Goal: Transaction & Acquisition: Purchase product/service

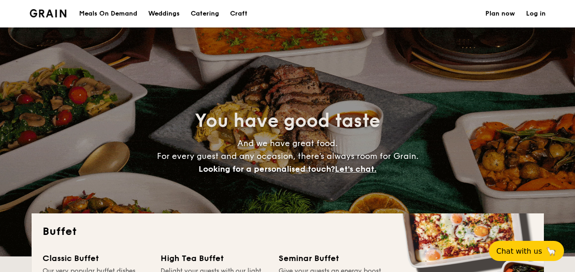
select select
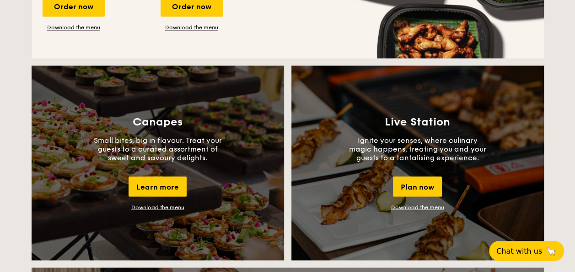
scroll to position [777, 0]
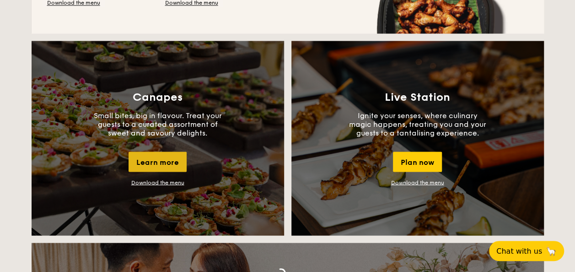
drag, startPoint x: 158, startPoint y: 157, endPoint x: 177, endPoint y: 159, distance: 19.3
click at [177, 159] on div "Learn more" at bounding box center [157, 161] width 58 height 20
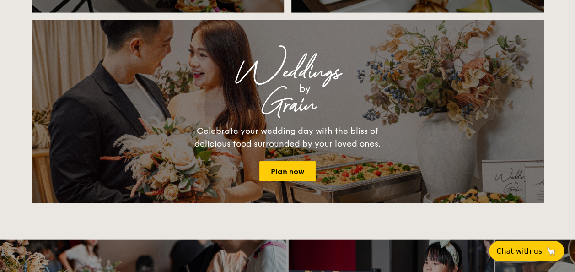
scroll to position [1006, 0]
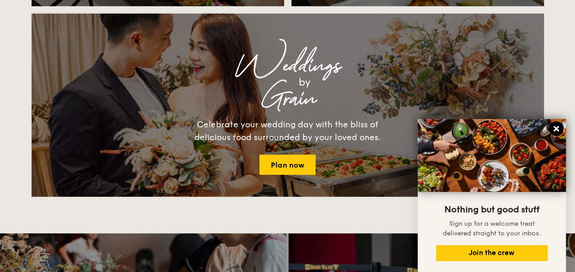
drag, startPoint x: 558, startPoint y: 127, endPoint x: 552, endPoint y: 127, distance: 5.9
click at [558, 127] on icon at bounding box center [555, 128] width 5 height 5
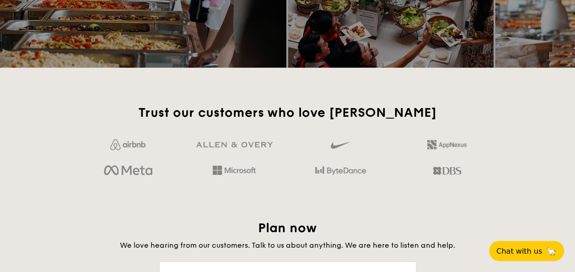
scroll to position [1234, 0]
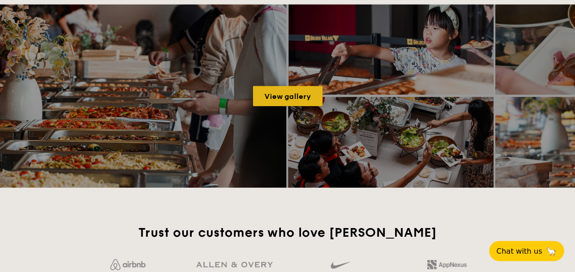
click at [300, 99] on link "View gallery" at bounding box center [287, 96] width 69 height 20
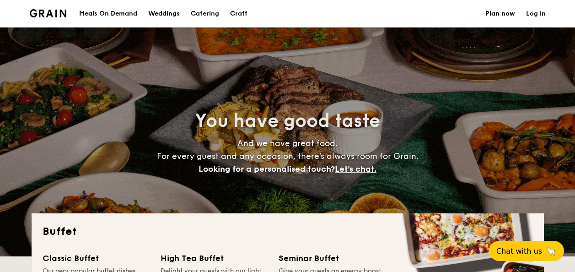
select select
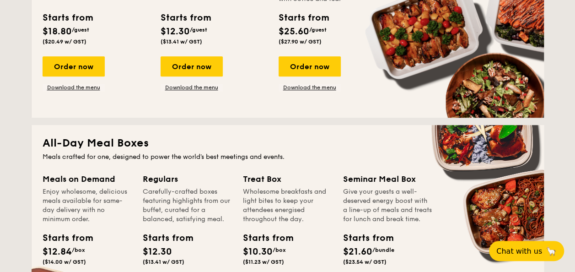
scroll to position [183, 0]
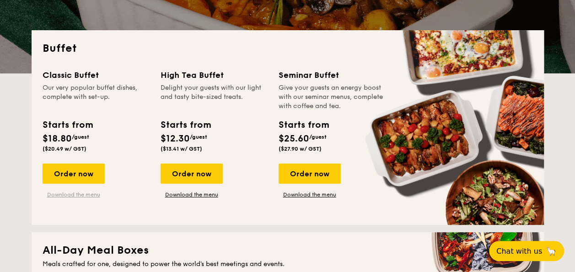
click at [60, 195] on link "Download the menu" at bounding box center [74, 194] width 62 height 7
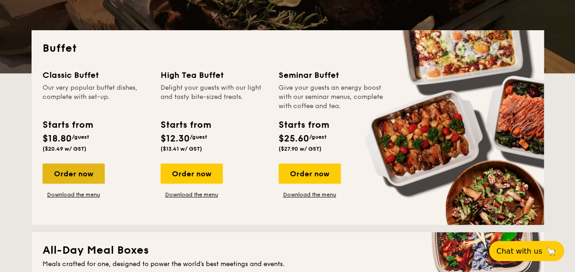
click at [56, 170] on div "Order now" at bounding box center [74, 173] width 62 height 20
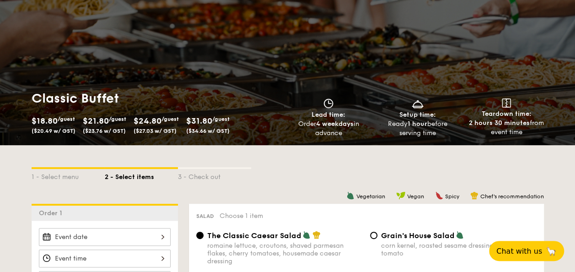
scroll to position [137, 0]
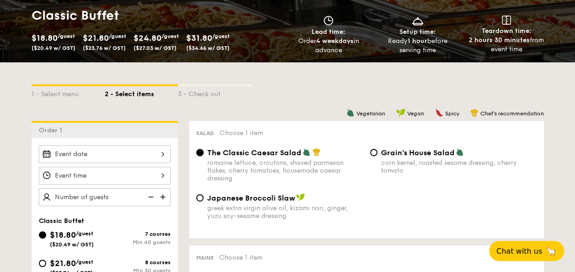
click at [199, 152] on input "The Classic Caesar Salad romaine lettuce, croutons, shaved parmesan flakes, che…" at bounding box center [199, 152] width 7 height 7
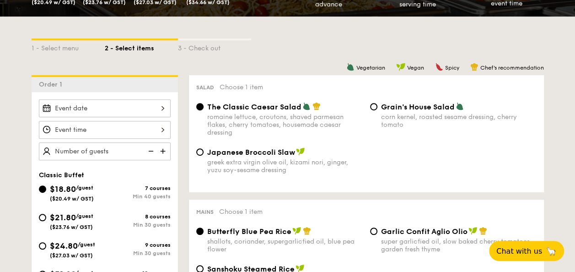
scroll to position [229, 0]
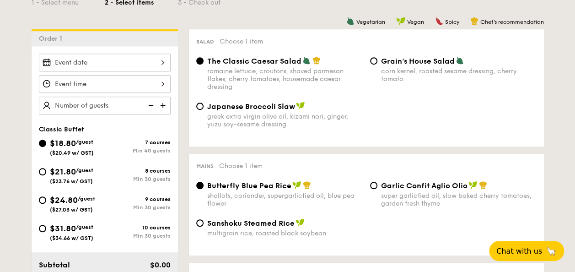
click at [165, 62] on div at bounding box center [105, 62] width 132 height 18
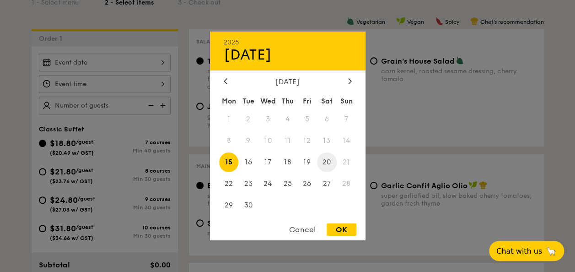
click at [328, 160] on span "20" at bounding box center [327, 162] width 20 height 20
click at [347, 230] on div "OK" at bounding box center [341, 229] width 30 height 12
type input "Sep 20, 2025"
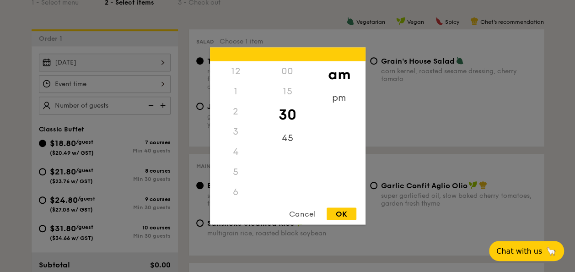
click at [95, 84] on div "12 1 2 3 4 5 6 7 8 9 10 11 00 15 30 45 am pm Cancel OK" at bounding box center [105, 84] width 132 height 18
click at [240, 71] on div "5" at bounding box center [236, 71] width 52 height 20
click at [233, 71] on div "5" at bounding box center [236, 71] width 52 height 20
click at [335, 106] on div "pm" at bounding box center [339, 101] width 52 height 27
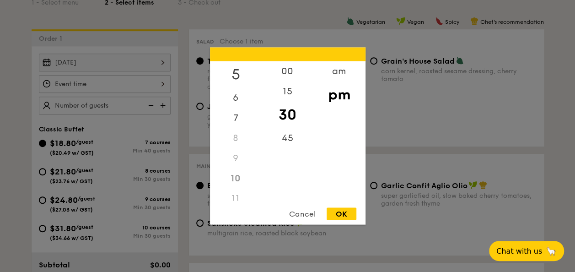
click at [238, 75] on div "5" at bounding box center [236, 74] width 52 height 27
click at [343, 215] on div "OK" at bounding box center [341, 214] width 30 height 12
type input "5:30PM"
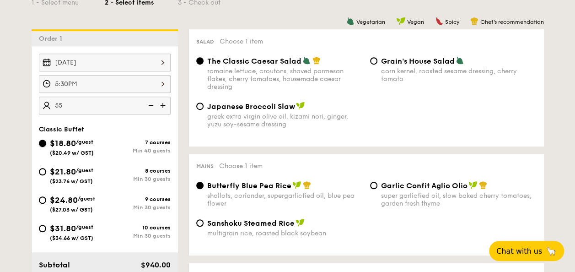
type input "55 guests"
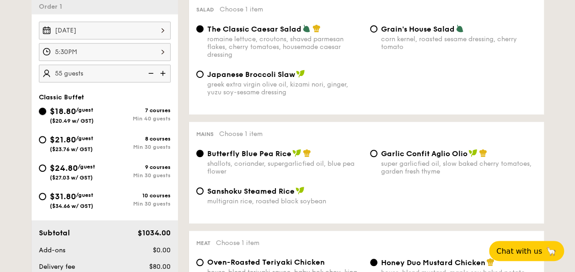
scroll to position [274, 0]
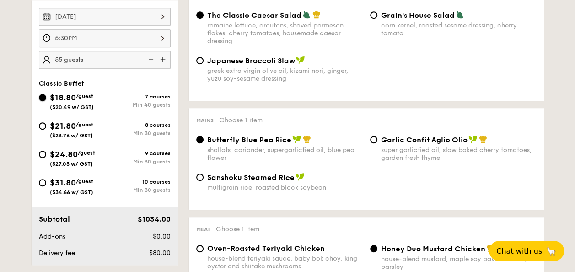
click at [42, 96] on input "$18.80 /guest ($20.49 w/ GST) 7 courses Min 40 guests" at bounding box center [42, 97] width 7 height 7
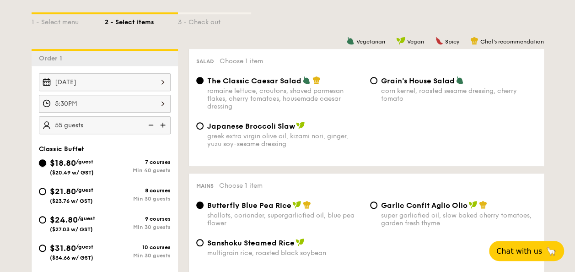
scroll to position [229, 0]
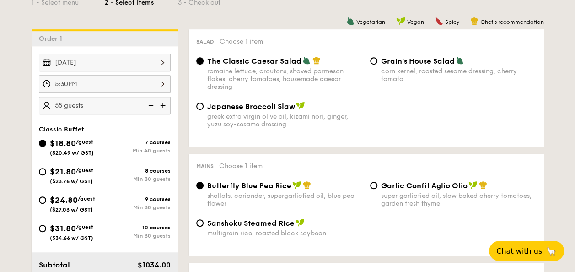
click at [200, 61] on input "The Classic Caesar Salad romaine lettuce, croutons, shaved parmesan flakes, che…" at bounding box center [199, 60] width 7 height 7
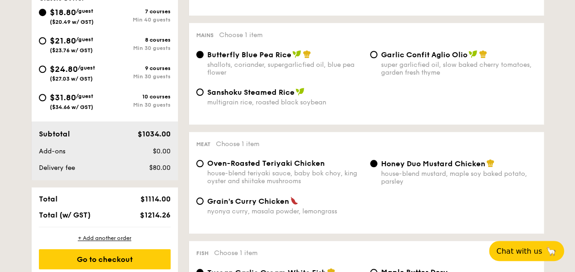
scroll to position [366, 0]
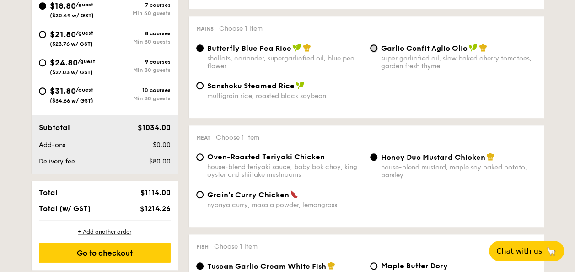
click at [374, 50] on input "Garlic Confit Aglio Olio super garlicfied oil, slow baked cherry tomatoes, gard…" at bounding box center [373, 47] width 7 height 7
radio input "true"
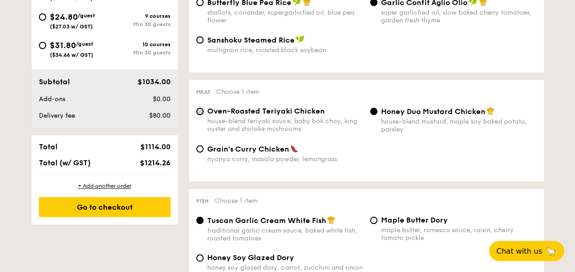
click at [198, 113] on input "Oven-Roasted Teriyaki Chicken house-blend teriyaki sauce, baby bok choy, king o…" at bounding box center [199, 110] width 7 height 7
radio input "true"
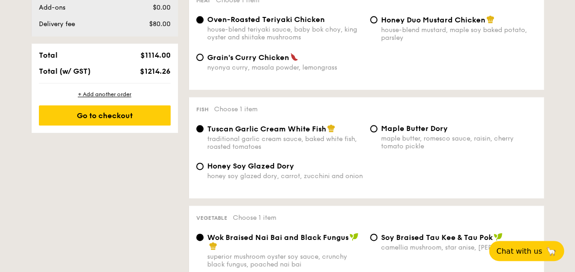
scroll to position [457, 0]
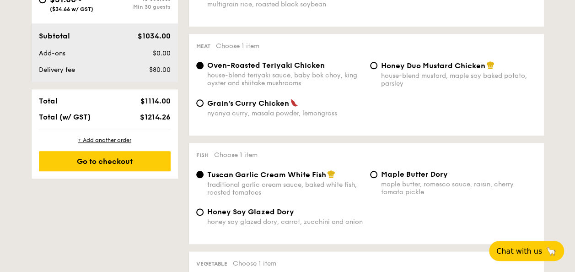
drag, startPoint x: 143, startPoint y: 118, endPoint x: 170, endPoint y: 118, distance: 27.0
click at [170, 118] on span "$1214.26" at bounding box center [154, 116] width 31 height 9
copy span "1214.26"
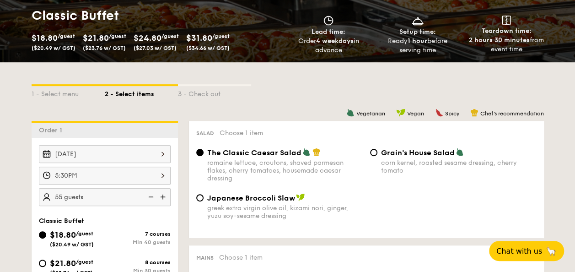
scroll to position [183, 0]
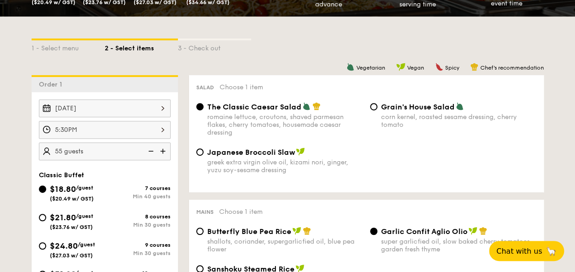
select select
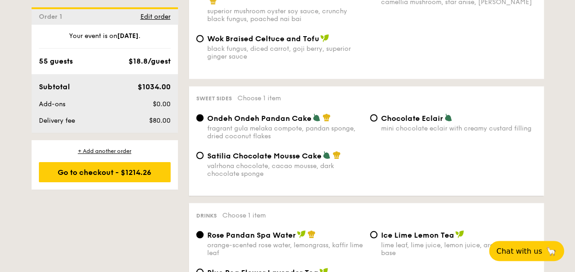
scroll to position [549, 0]
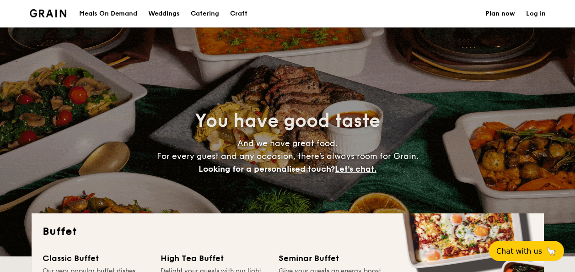
select select
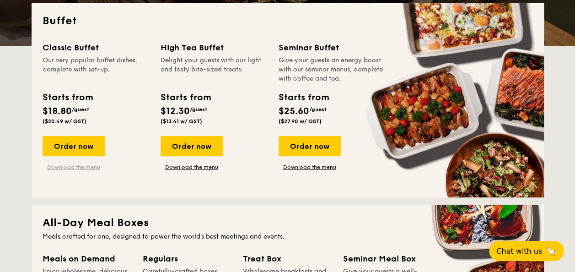
scroll to position [183, 0]
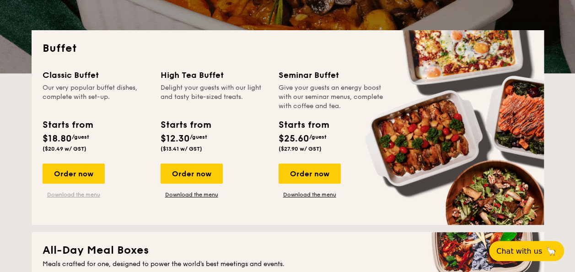
click at [60, 193] on link "Download the menu" at bounding box center [74, 194] width 62 height 7
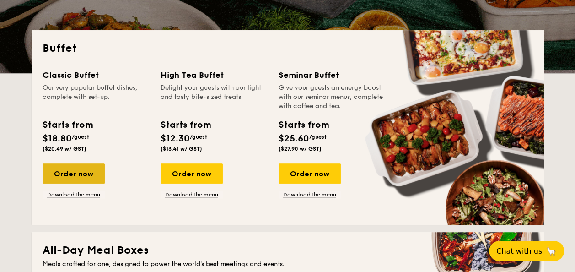
click at [60, 175] on div "Order now" at bounding box center [74, 173] width 62 height 20
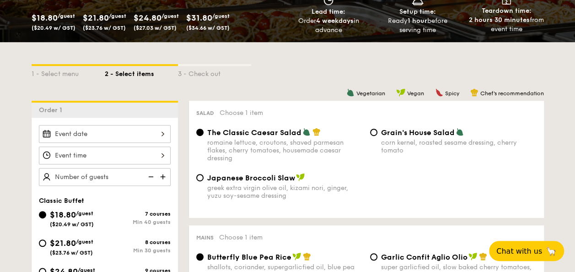
scroll to position [229, 0]
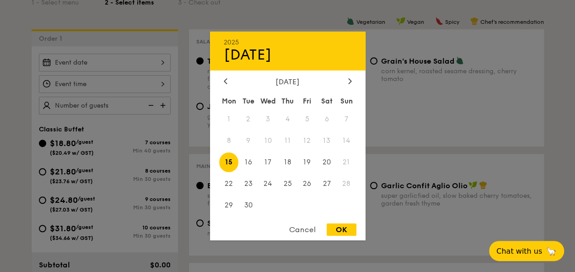
click at [60, 60] on div "2025 Sep [DATE] Tue Wed Thu Fri Sat Sun 1 2 3 4 5 6 7 8 9 10 11 12 13 14 15 16 …" at bounding box center [105, 62] width 132 height 18
click at [322, 161] on span "20" at bounding box center [327, 162] width 20 height 20
click at [341, 230] on div "OK" at bounding box center [341, 229] width 30 height 12
type input "[DATE]"
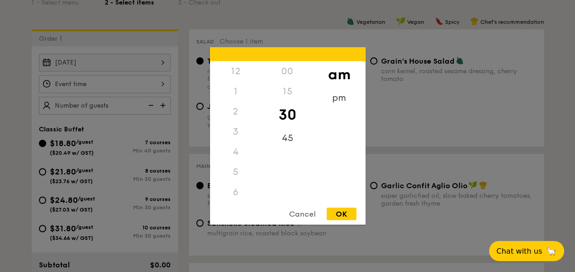
scroll to position [101, 0]
click at [338, 100] on div "pm" at bounding box center [339, 101] width 52 height 27
click at [231, 70] on div "5" at bounding box center [236, 74] width 52 height 27
click at [337, 215] on div "OK" at bounding box center [341, 214] width 30 height 12
type input "5:30PM"
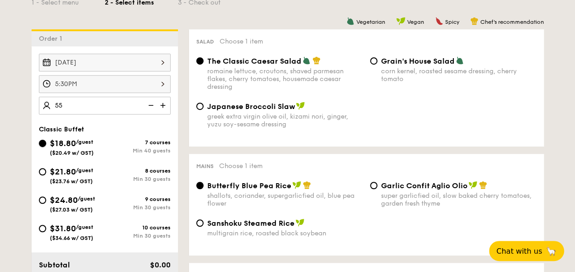
type input "55 guests"
click at [44, 140] on input "$18.80 /guest ($20.49 w/ GST) 7 courses Min 40 guests" at bounding box center [42, 142] width 7 height 7
click at [200, 61] on input "The Classic Caesar Salad romaine lettuce, croutons, shaved parmesan flakes, che…" at bounding box center [199, 60] width 7 height 7
click at [375, 187] on input "Garlic Confit Aglio Olio super garlicfied oil, slow baked cherry tomatoes, gard…" at bounding box center [373, 185] width 7 height 7
radio input "true"
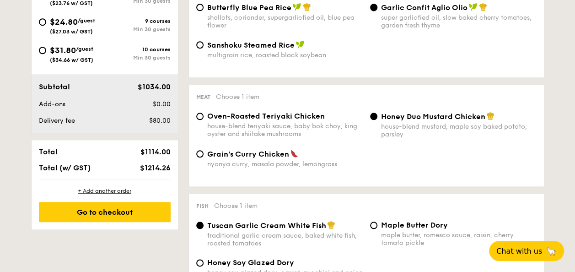
scroll to position [411, 0]
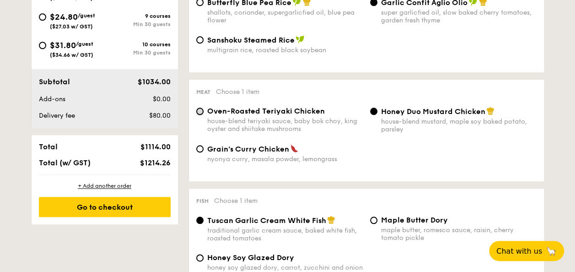
click at [197, 112] on input "Oven-Roasted Teriyaki Chicken house-blend teriyaki sauce, baby bok choy, king o…" at bounding box center [199, 110] width 7 height 7
radio input "true"
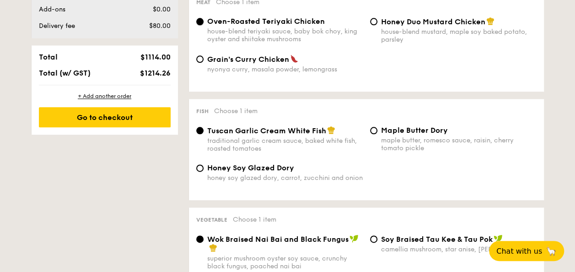
scroll to position [549, 0]
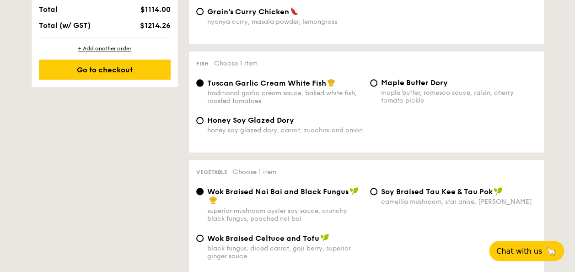
click at [200, 86] on input "Tuscan Garlic Cream White Fish traditional garlic cream sauce, baked white fish…" at bounding box center [199, 82] width 7 height 7
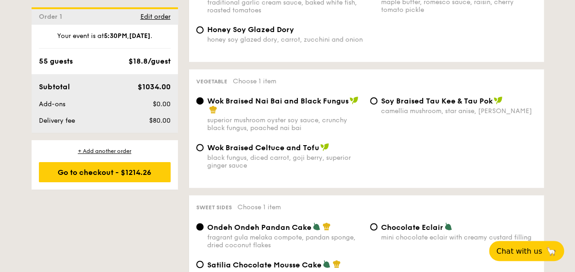
scroll to position [640, 0]
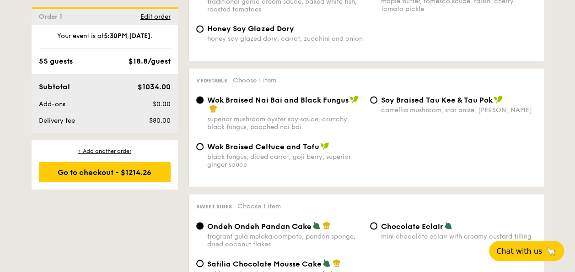
click at [199, 103] on input "Wok Braised Nai Bai and Black Fungus superior mushroom oyster soy sauce, crunch…" at bounding box center [199, 99] width 7 height 7
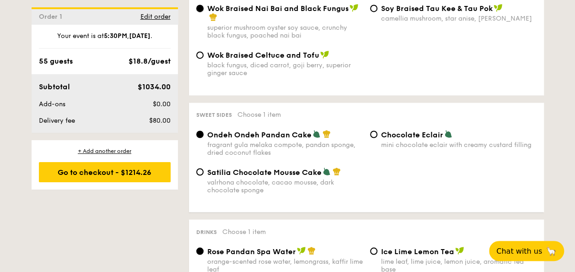
scroll to position [777, 0]
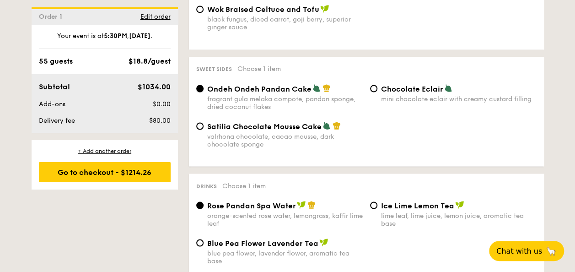
click at [199, 92] on input "Ondeh Ondeh Pandan Cake fragrant gula melaka compote, pandan sponge, dried coco…" at bounding box center [199, 88] width 7 height 7
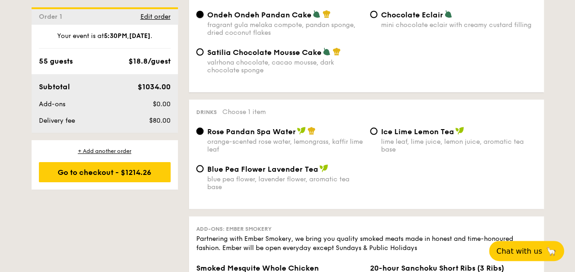
scroll to position [869, 0]
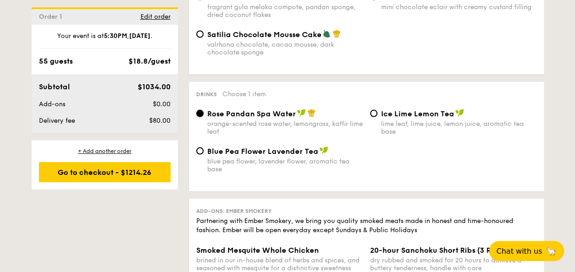
click at [199, 117] on input "Rose Pandan Spa Water orange-scented rose water, lemongrass, kaffir lime leaf" at bounding box center [199, 113] width 7 height 7
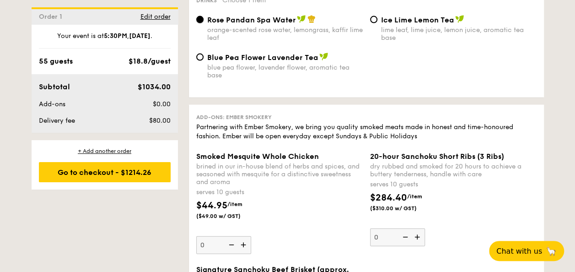
scroll to position [960, 0]
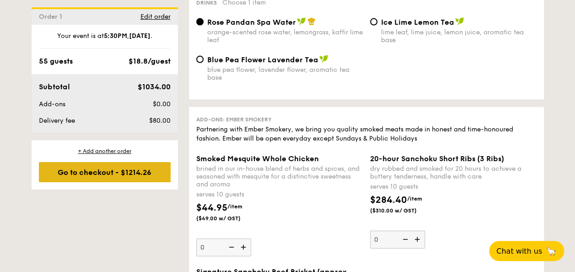
click at [134, 170] on div "Go to checkout - $1214.26" at bounding box center [105, 172] width 132 height 20
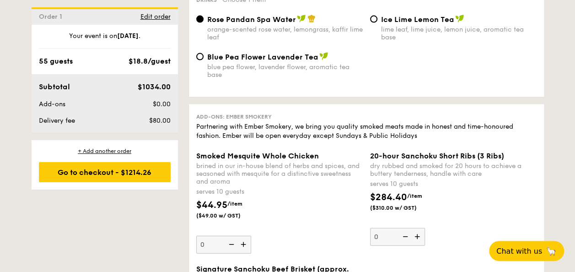
scroll to position [924, 0]
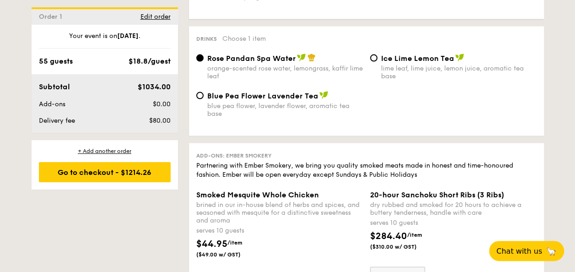
click at [245, 159] on span "Add-ons: Ember Smokery" at bounding box center [233, 155] width 75 height 6
click at [107, 150] on div "+ Add another order" at bounding box center [105, 150] width 132 height 7
radio input "true"
radio input "false"
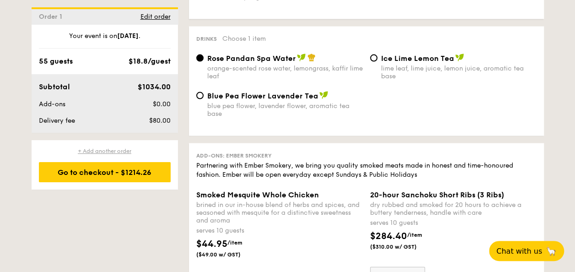
radio input "true"
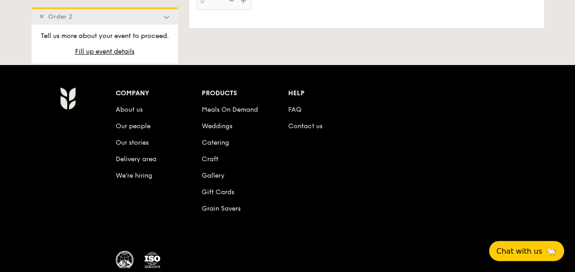
scroll to position [0, 0]
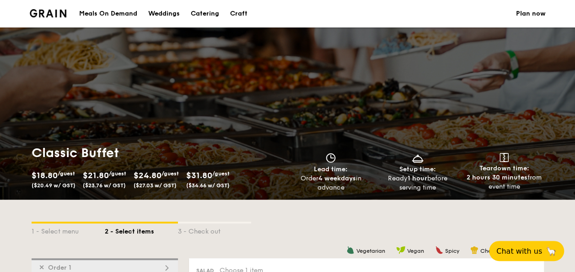
click at [60, 13] on img at bounding box center [48, 13] width 37 height 8
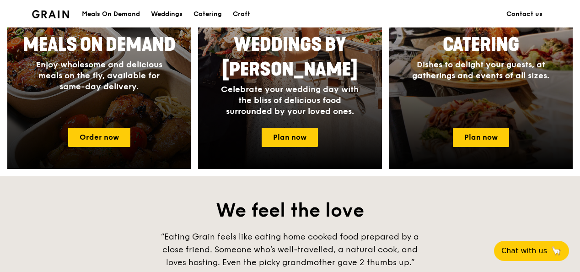
scroll to position [288, 0]
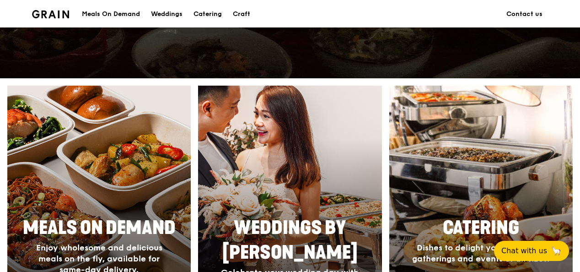
click at [411, 202] on div at bounding box center [481, 218] width 202 height 293
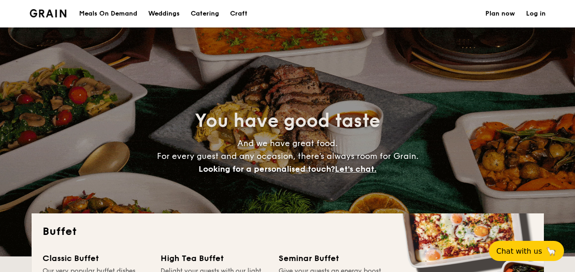
select select
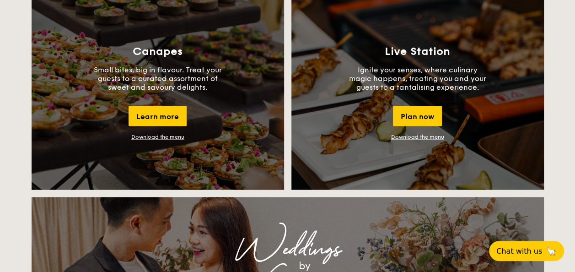
scroll to position [869, 0]
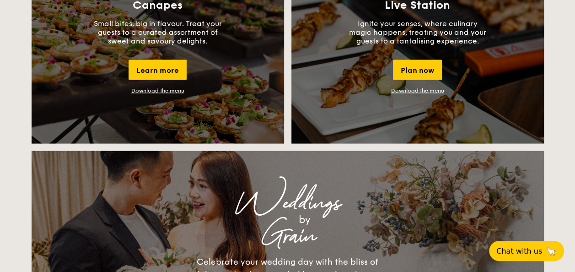
click at [417, 88] on link "Download the menu" at bounding box center [417, 90] width 53 height 6
